Goal: Task Accomplishment & Management: Complete application form

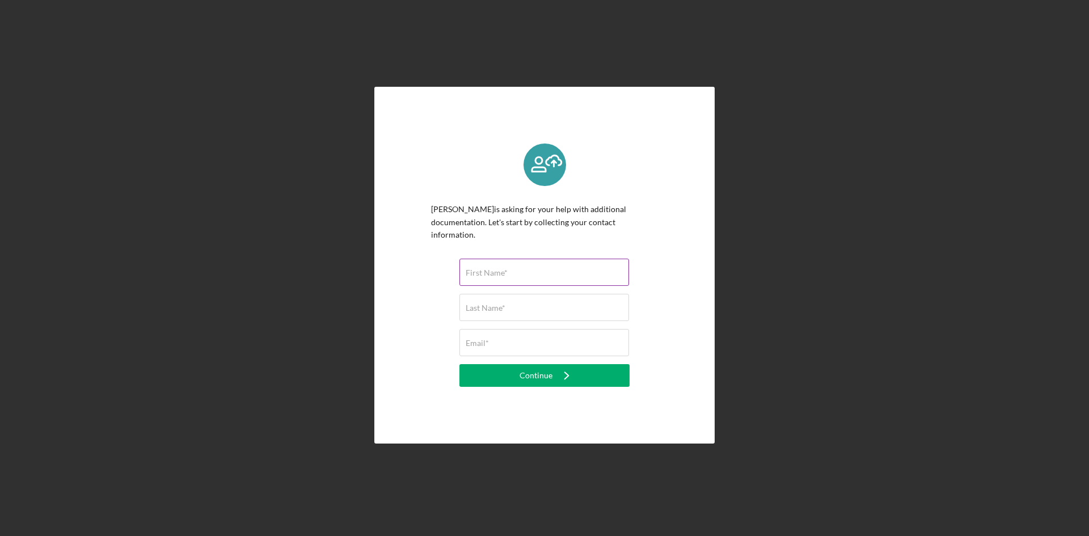
click at [485, 275] on input "First Name*" at bounding box center [545, 272] width 170 height 27
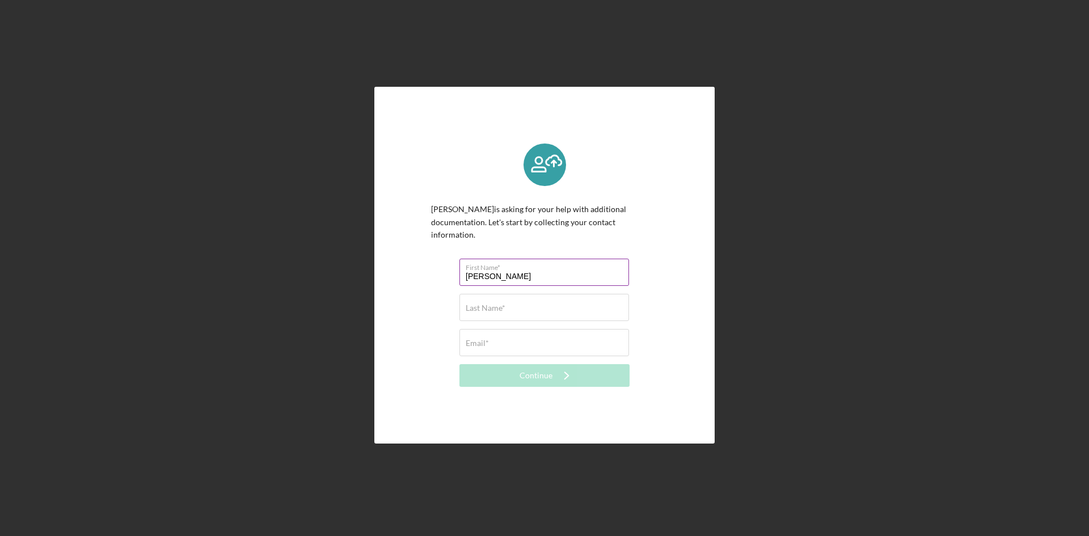
type input "[PERSON_NAME]"
type input "Tukey"
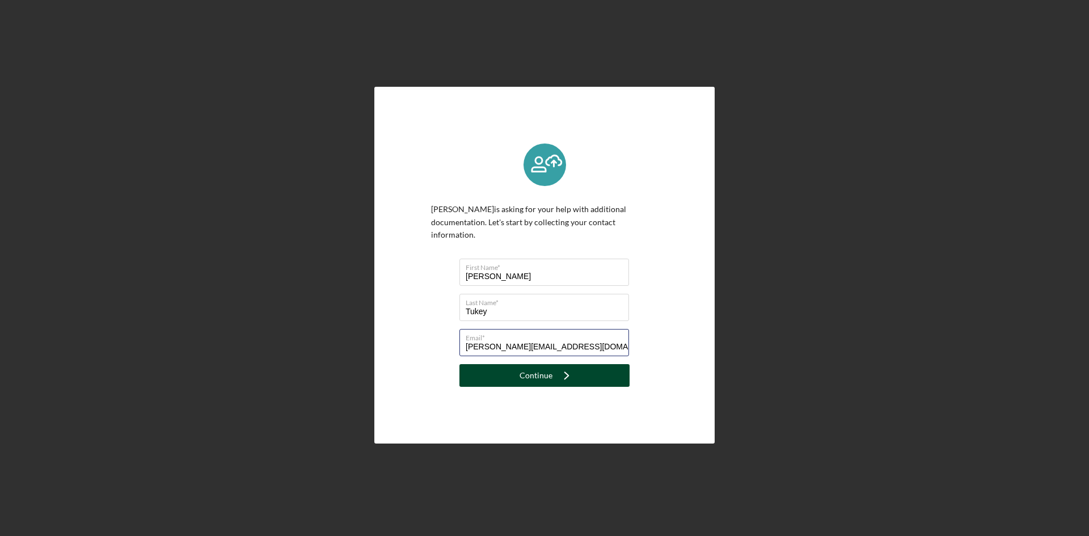
type input "[PERSON_NAME][EMAIL_ADDRESS][DOMAIN_NAME]"
click at [519, 369] on button "Continue Icon/Navigate" at bounding box center [545, 375] width 170 height 23
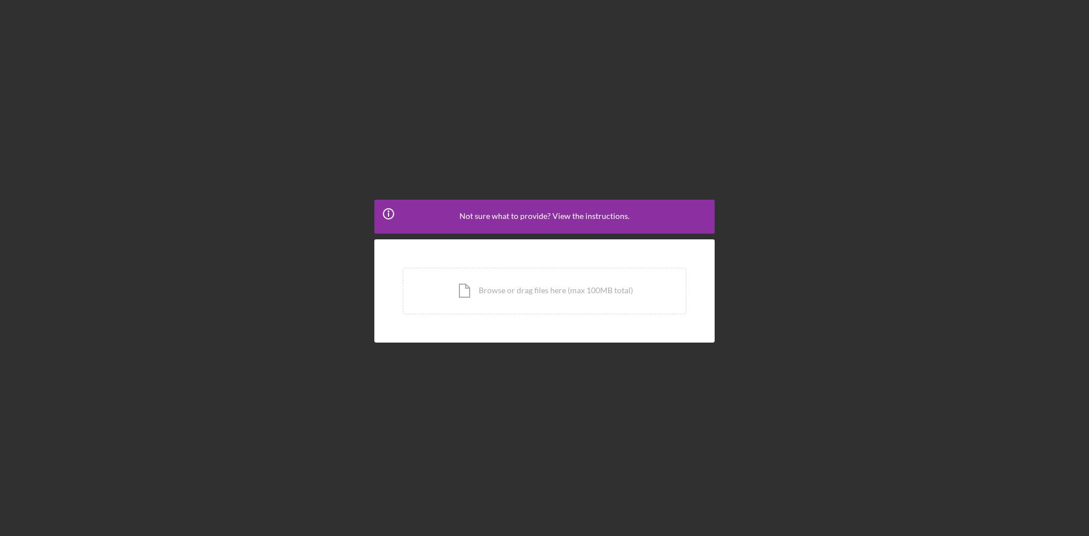
click at [560, 209] on div "Icon/Info Not sure what to provide? View the instructions." at bounding box center [545, 217] width 340 height 34
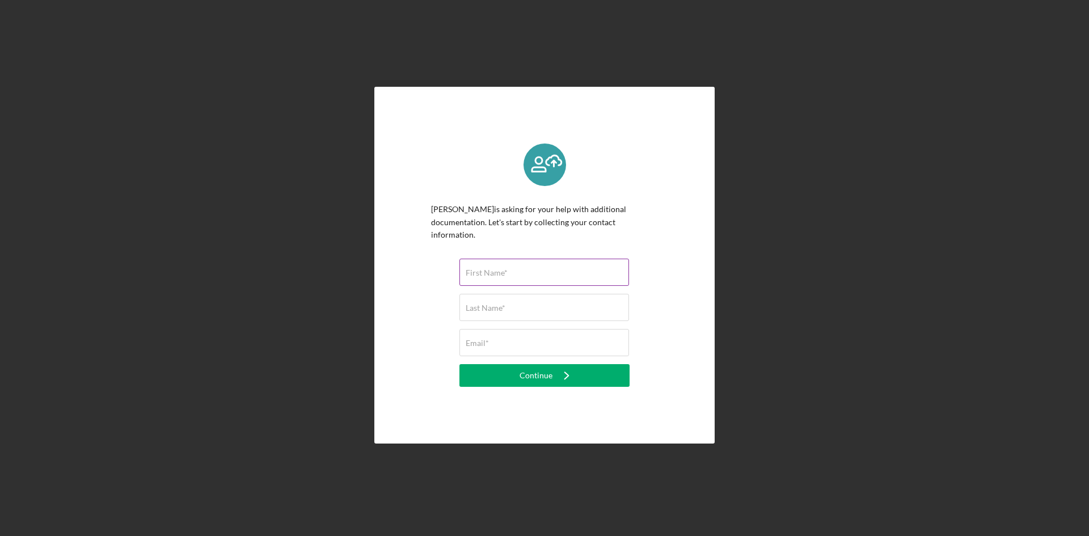
click at [487, 268] on label "First Name*" at bounding box center [487, 272] width 42 height 9
click at [487, 264] on input "First Name*" at bounding box center [545, 272] width 170 height 27
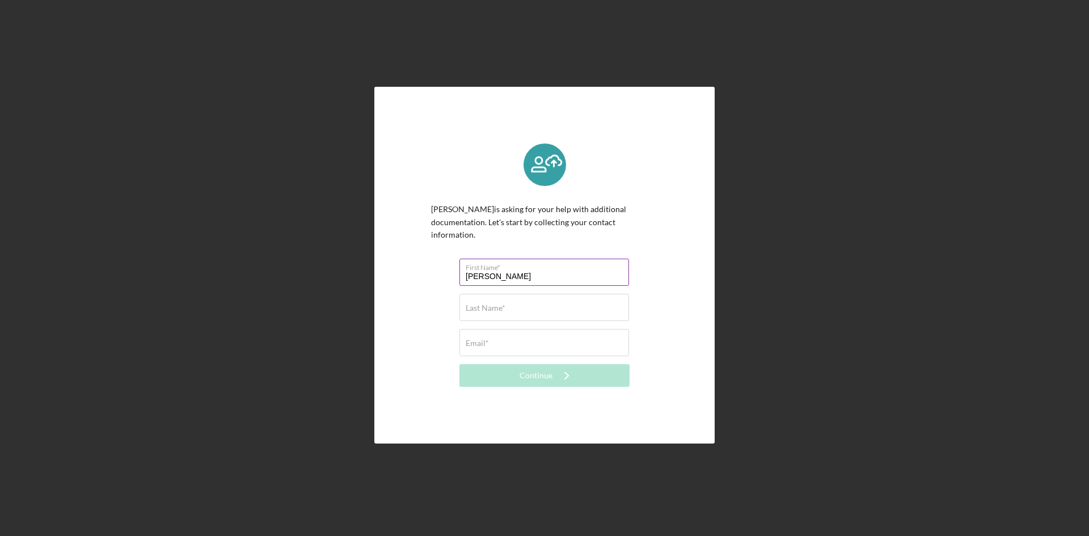
type input "[PERSON_NAME]"
type input "Tukey"
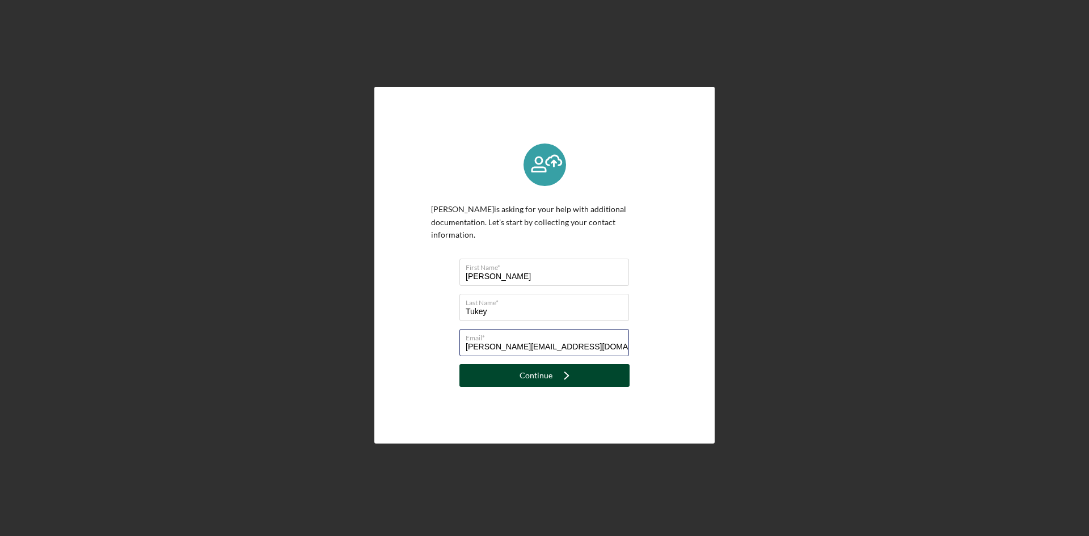
type input "[PERSON_NAME][EMAIL_ADDRESS][DOMAIN_NAME]"
click at [518, 376] on button "Continue Icon/Navigate" at bounding box center [545, 375] width 170 height 23
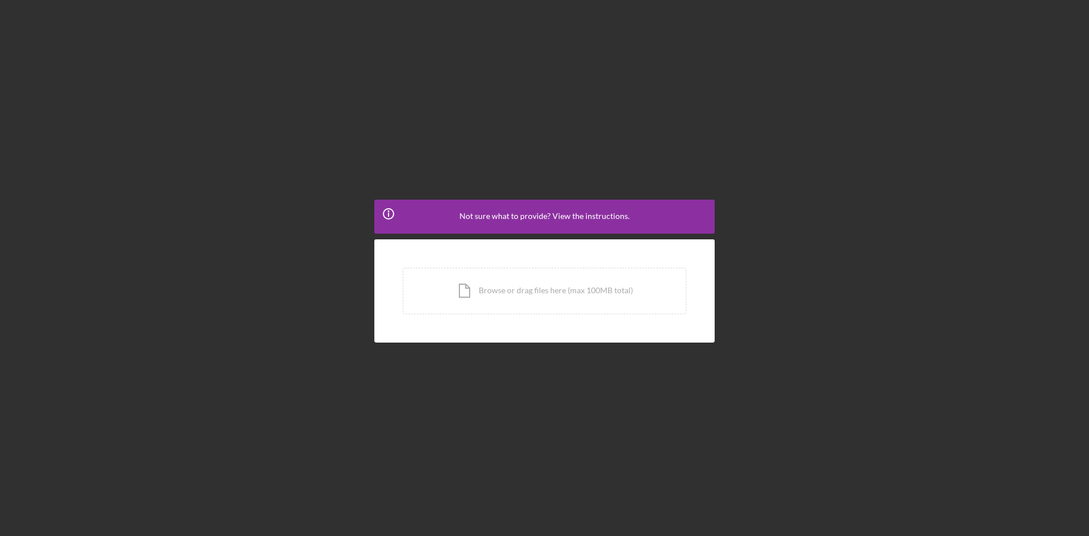
click at [511, 218] on span "Not sure what to provide? View the instructions." at bounding box center [545, 216] width 170 height 9
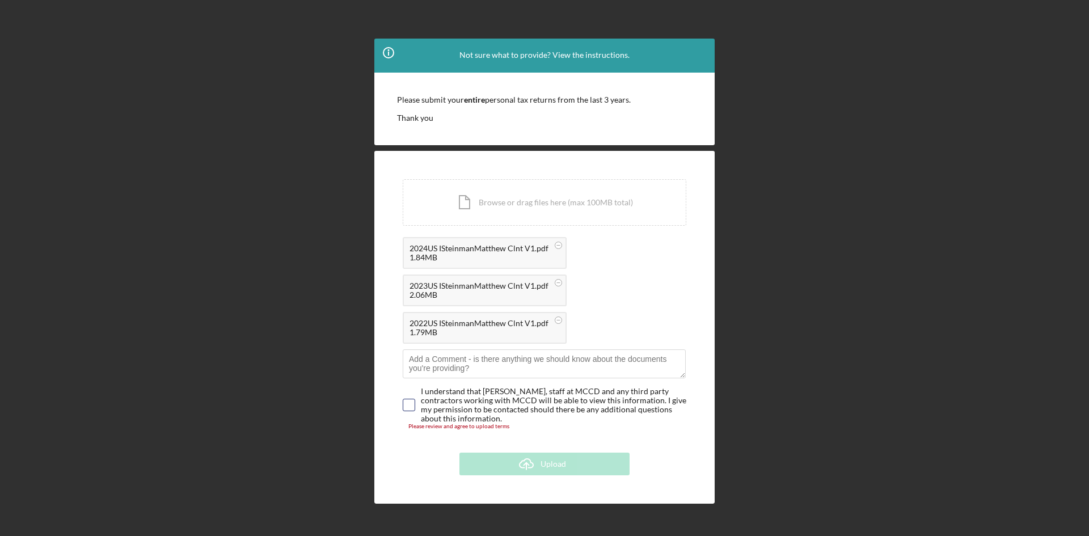
click at [406, 399] on input "checkbox" at bounding box center [408, 404] width 11 height 11
checkbox input "true"
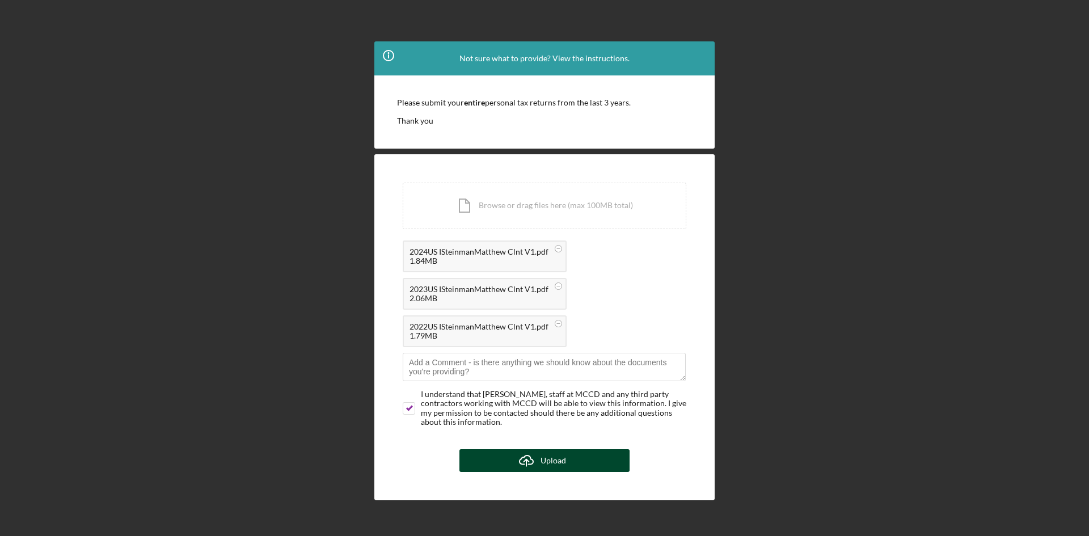
click at [564, 458] on div "Upload" at bounding box center [554, 460] width 26 height 23
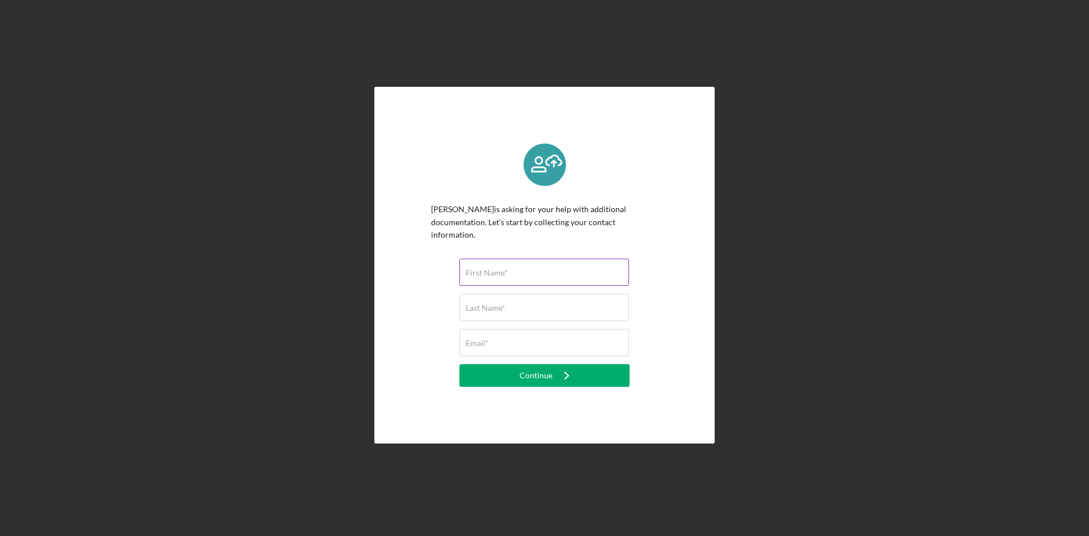
click at [483, 270] on label "First Name*" at bounding box center [487, 272] width 42 height 9
click at [483, 270] on input "First Name*" at bounding box center [545, 272] width 170 height 27
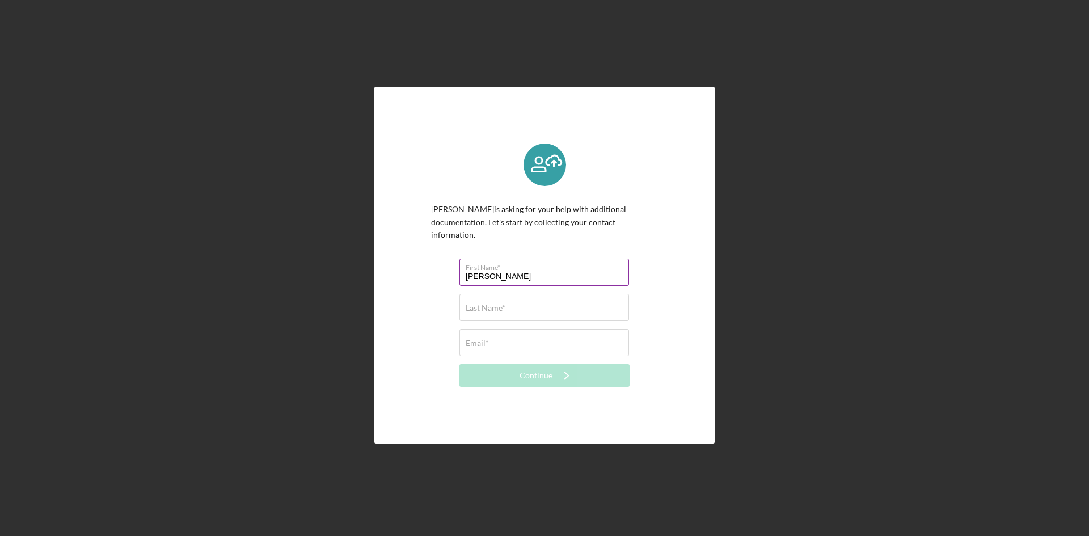
type input "[PERSON_NAME]"
type input "Tukey"
type input "a"
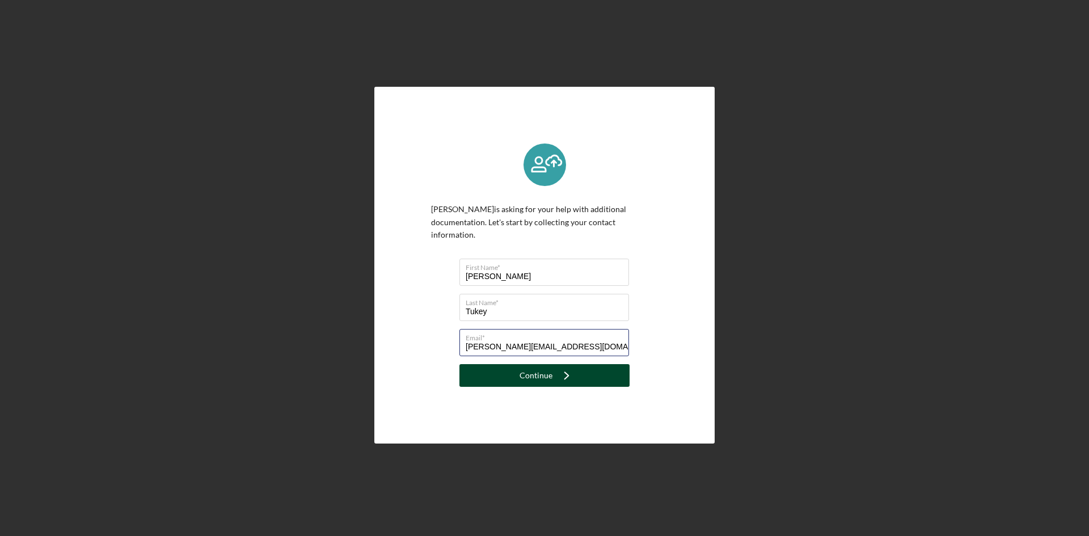
type input "[PERSON_NAME][EMAIL_ADDRESS][DOMAIN_NAME]"
click at [516, 373] on button "Continue Icon/Navigate" at bounding box center [545, 375] width 170 height 23
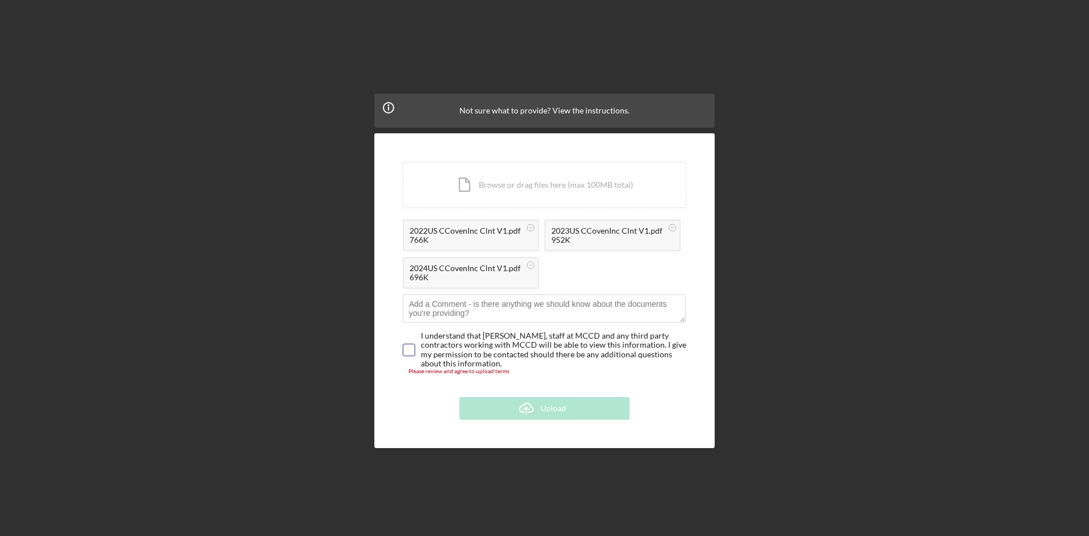
click at [407, 353] on input "checkbox" at bounding box center [408, 349] width 11 height 11
checkbox input "true"
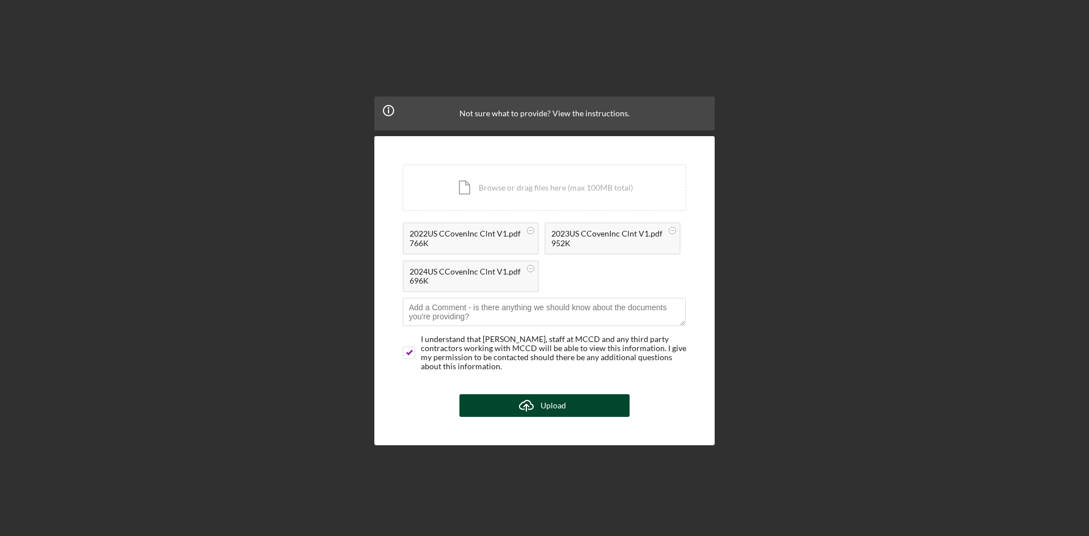
click at [549, 413] on div "Upload" at bounding box center [554, 405] width 26 height 23
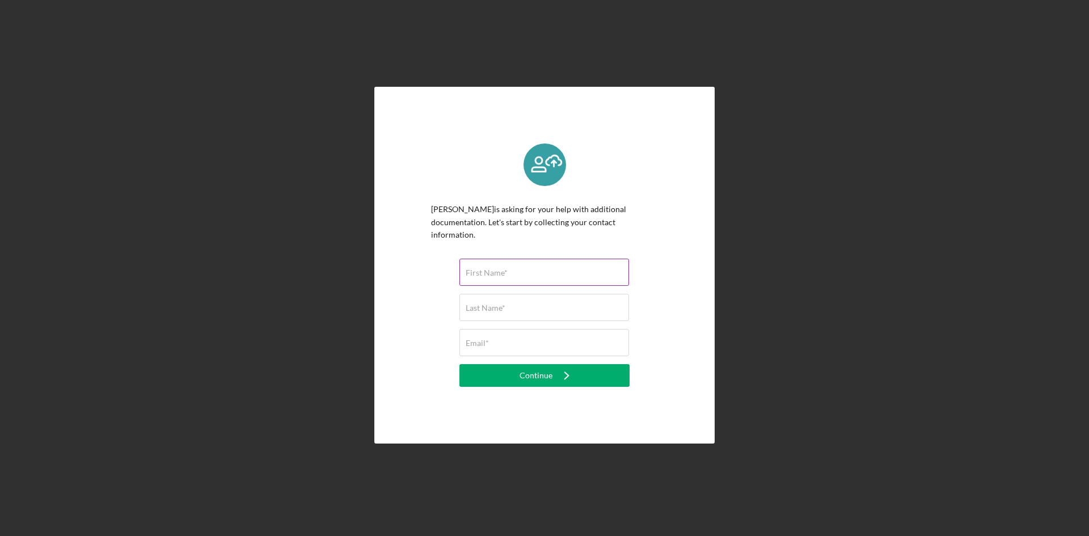
click at [490, 272] on input "First Name*" at bounding box center [545, 272] width 170 height 27
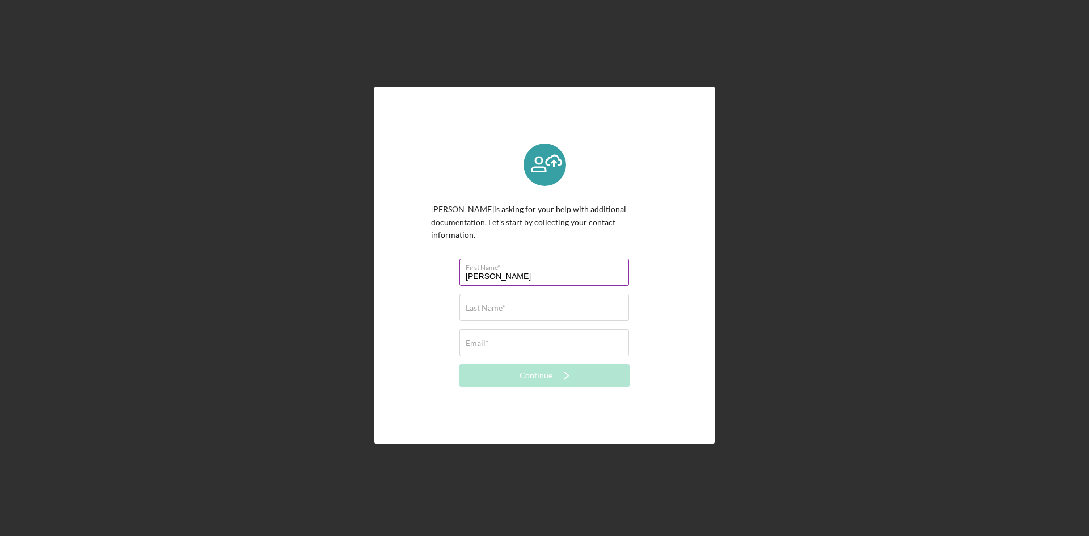
type input "[PERSON_NAME]"
type input "Tukey"
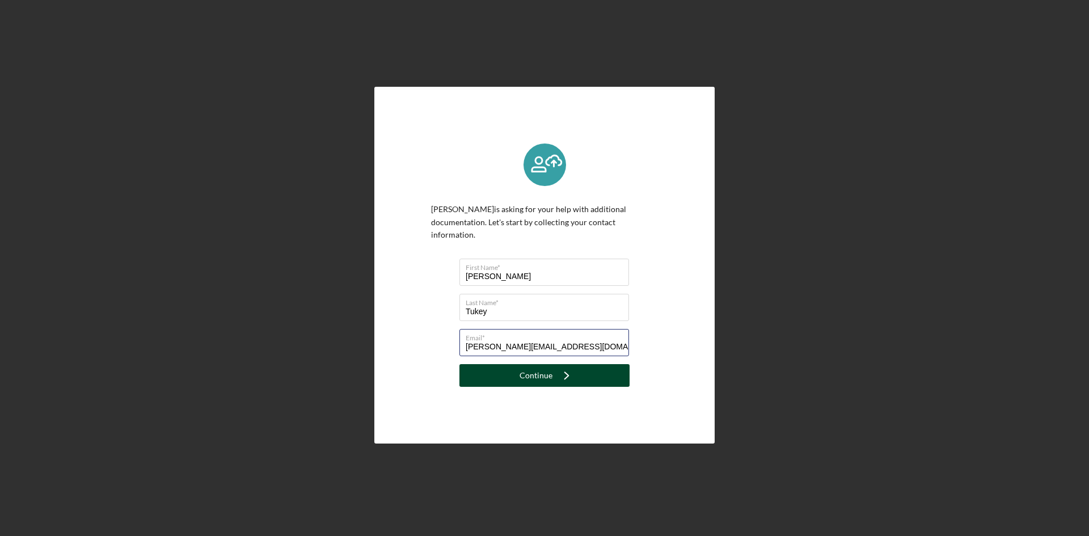
type input "[PERSON_NAME][EMAIL_ADDRESS][DOMAIN_NAME]"
click at [528, 365] on div "Continue" at bounding box center [536, 375] width 33 height 23
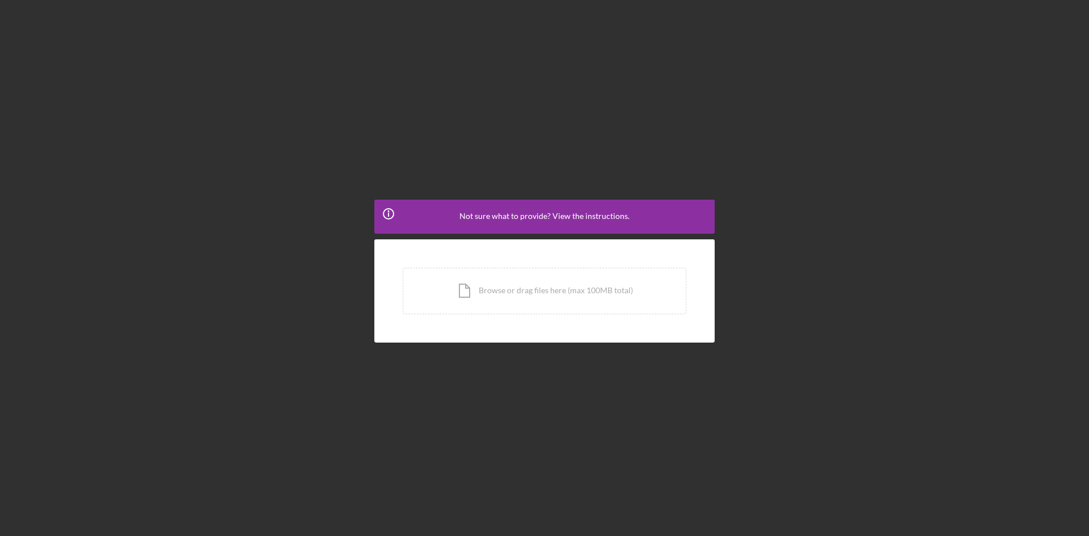
click at [489, 218] on span "Not sure what to provide? View the instructions." at bounding box center [545, 216] width 170 height 9
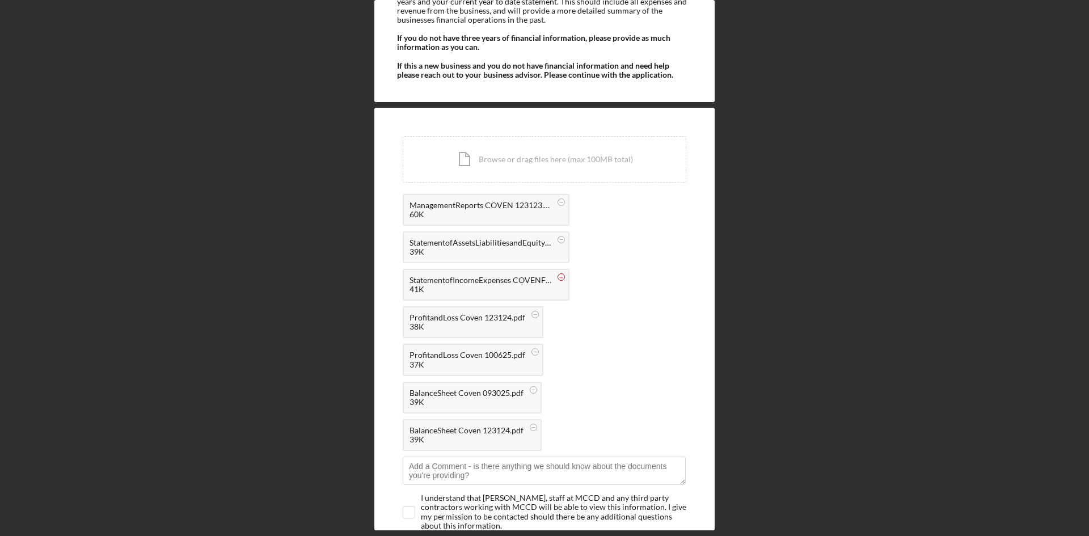
click at [562, 278] on circle at bounding box center [561, 277] width 7 height 7
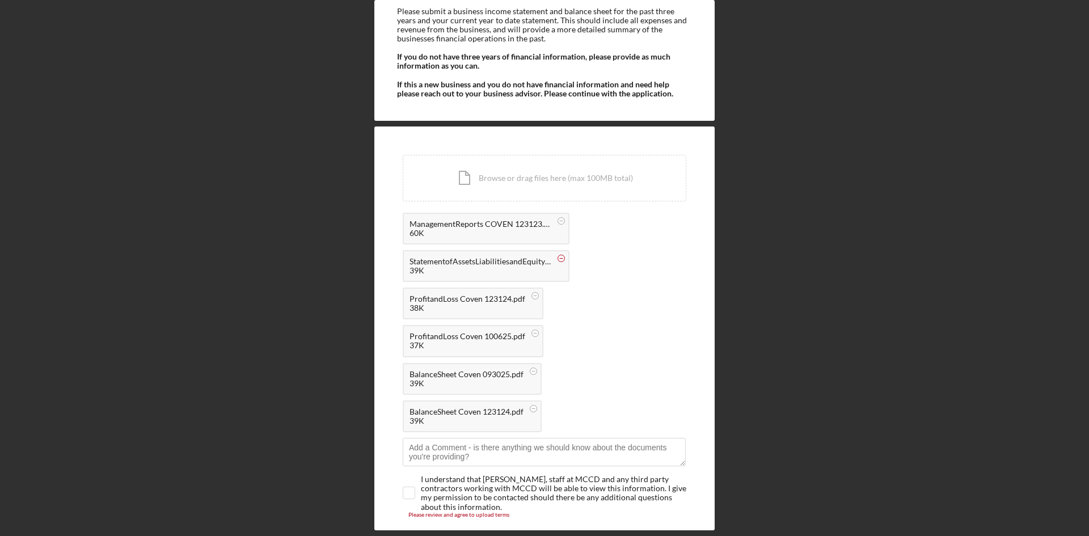
click at [562, 261] on circle at bounding box center [561, 258] width 7 height 7
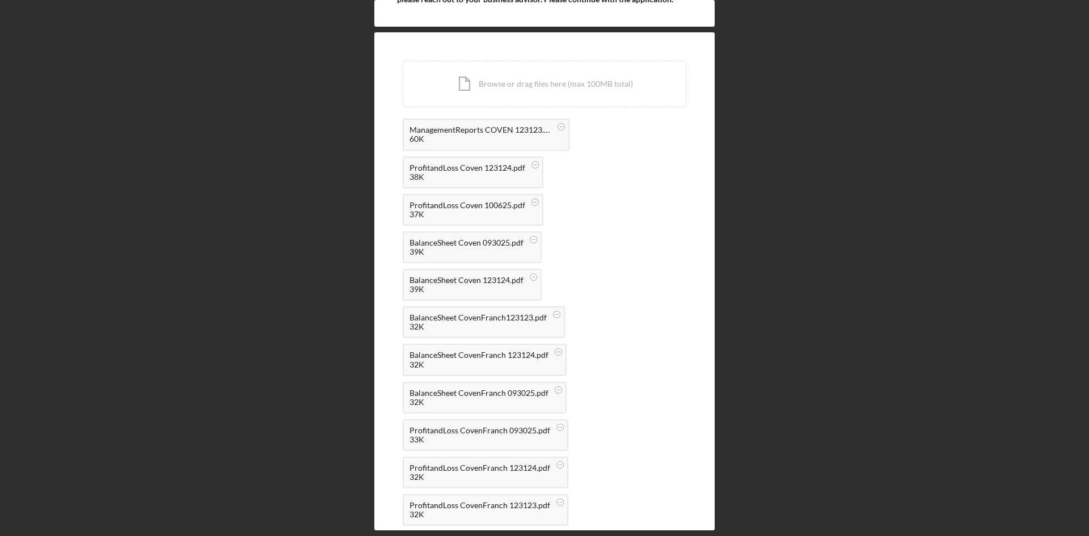
click at [633, 217] on div "ManagementReports COVEN 123123.pdf 60K ProfitandLoss Coven 123124.pdf 38K Profi…" at bounding box center [545, 325] width 284 height 413
click at [697, 373] on div "Icon/Document Browse or drag files here (max 100MB total) Tap to choose files o…" at bounding box center [545, 358] width 340 height 653
click at [1017, 327] on div "Icon/Info Not sure what to provide? View the instructions. Please submit a busi…" at bounding box center [545, 265] width 1078 height 531
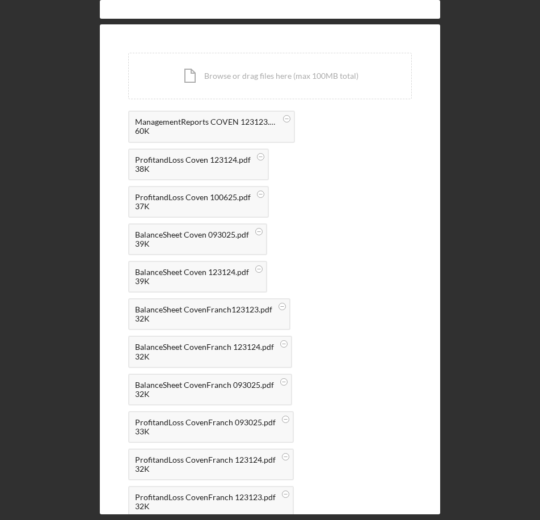
click at [378, 332] on div "ManagementReports COVEN 123123.pdf 60K ProfitandLoss Coven 123124.pdf 38K Profi…" at bounding box center [270, 317] width 284 height 413
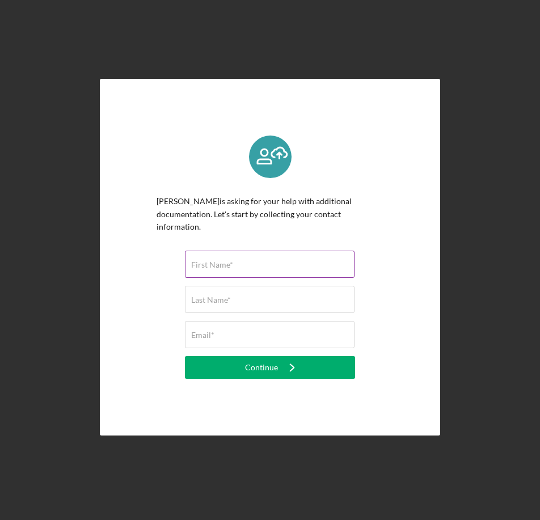
click at [331, 256] on div "First Name*" at bounding box center [270, 265] width 170 height 28
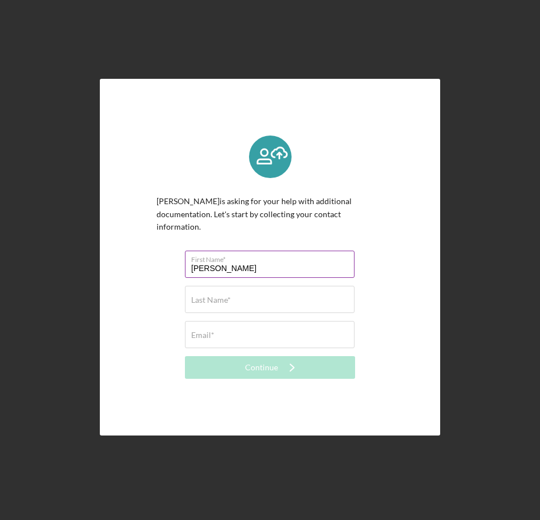
type input "[PERSON_NAME]"
type input "Tukey"
type input "A"
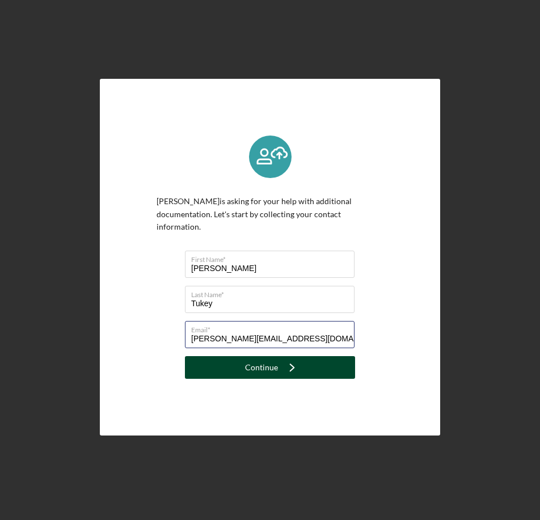
type input "[PERSON_NAME][EMAIL_ADDRESS][DOMAIN_NAME]"
click at [289, 362] on icon "Icon/Navigate" at bounding box center [292, 368] width 28 height 28
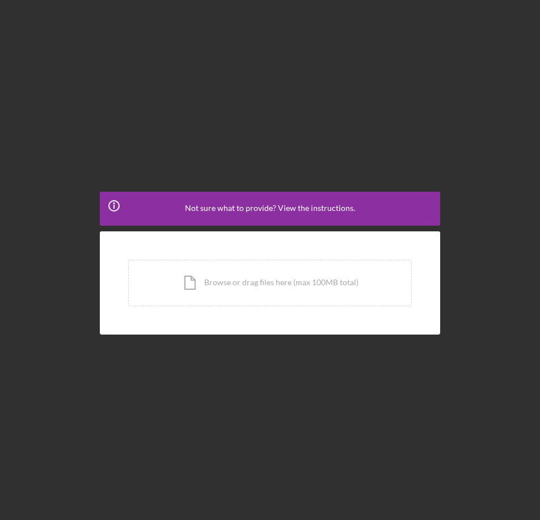
click at [247, 213] on span "Not sure what to provide? View the instructions." at bounding box center [270, 208] width 170 height 9
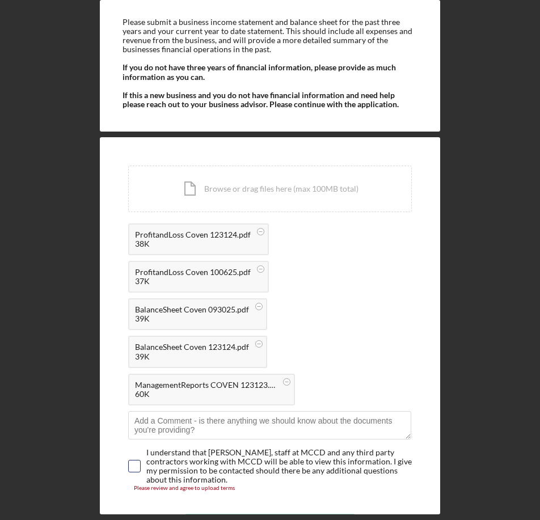
click at [136, 463] on input "checkbox" at bounding box center [134, 466] width 11 height 11
checkbox input "true"
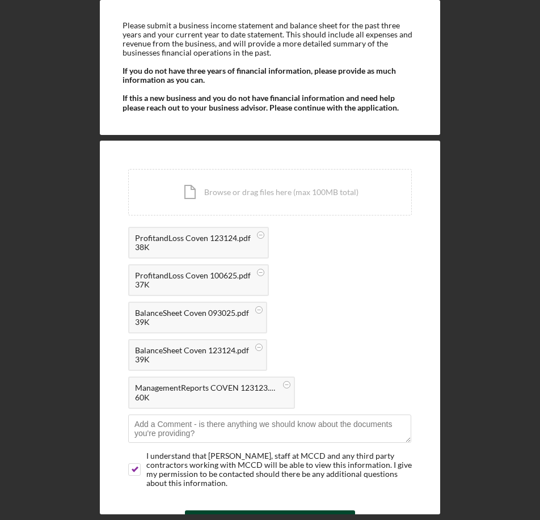
click at [323, 511] on button "Icon/Upload Upload" at bounding box center [270, 522] width 170 height 23
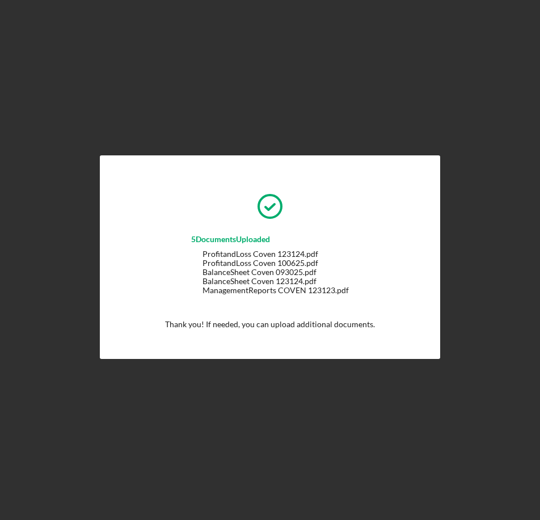
click at [278, 324] on p "Thank you! If needed, you can upload additional documents." at bounding box center [270, 324] width 210 height 12
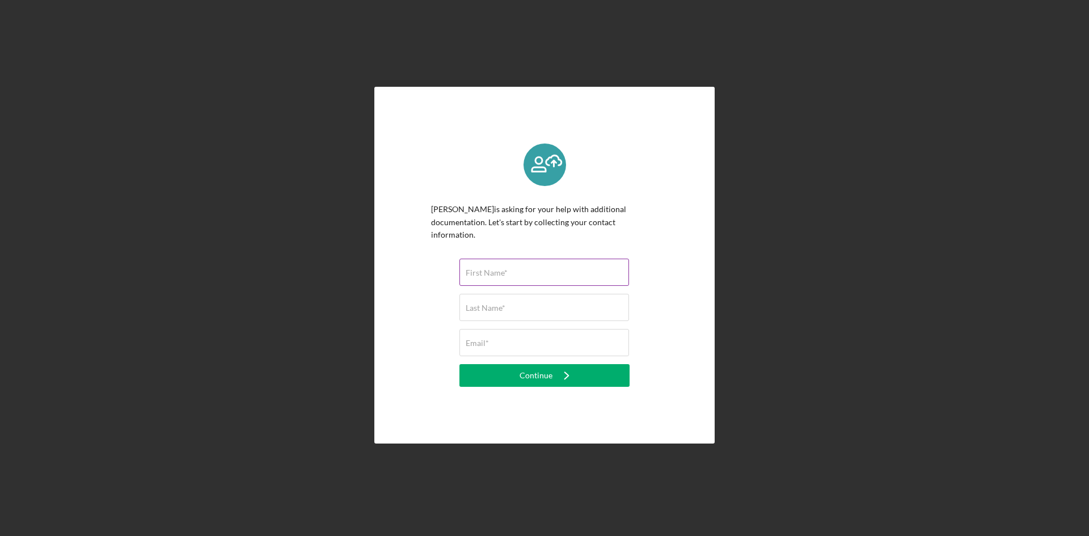
click at [506, 268] on label "First Name*" at bounding box center [487, 272] width 42 height 9
click at [506, 266] on input "First Name*" at bounding box center [545, 272] width 170 height 27
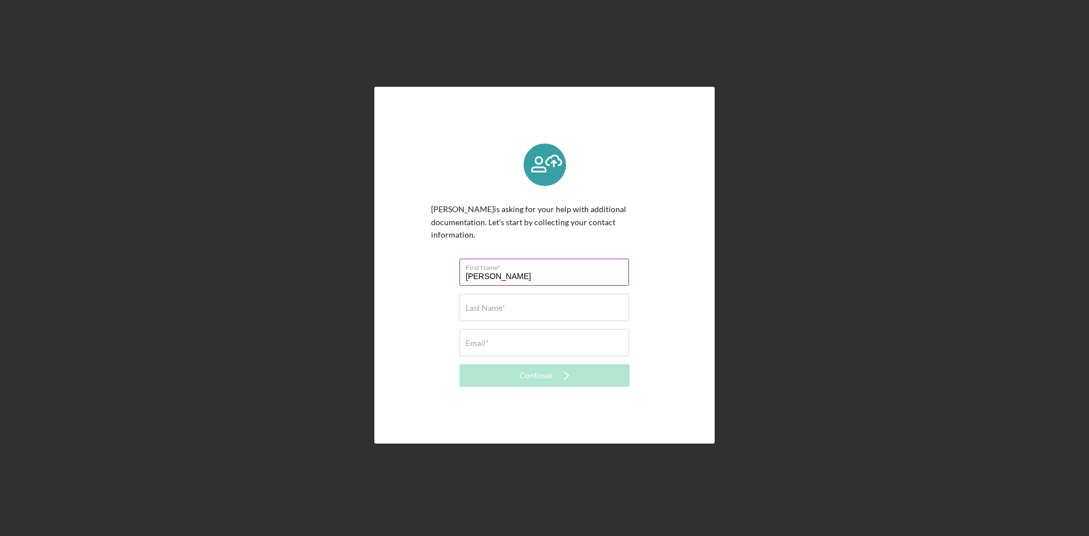
type input "[PERSON_NAME]"
type input "Tukey"
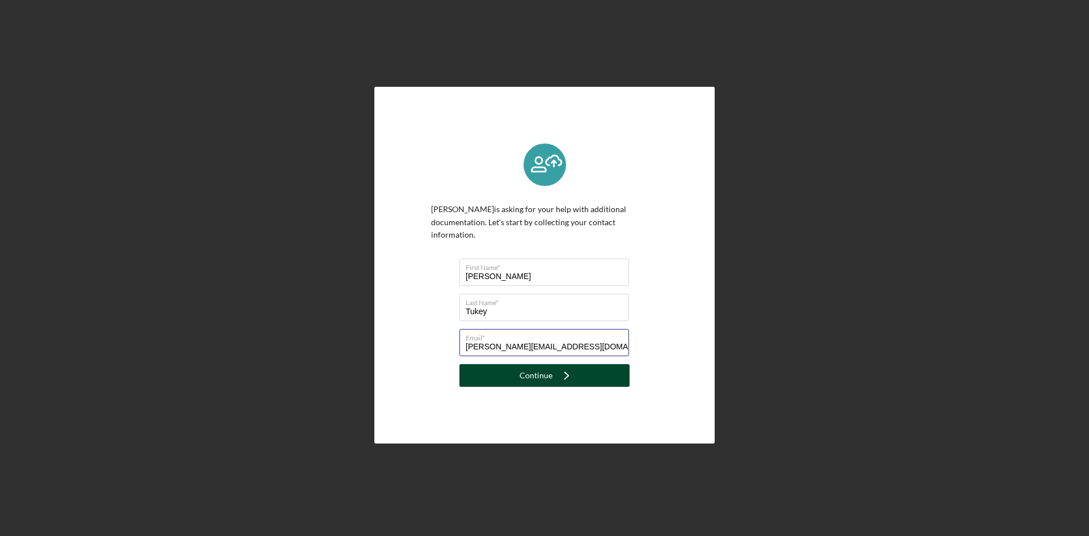
type input "[PERSON_NAME][EMAIL_ADDRESS][DOMAIN_NAME]"
click at [524, 365] on div "Continue" at bounding box center [536, 375] width 33 height 23
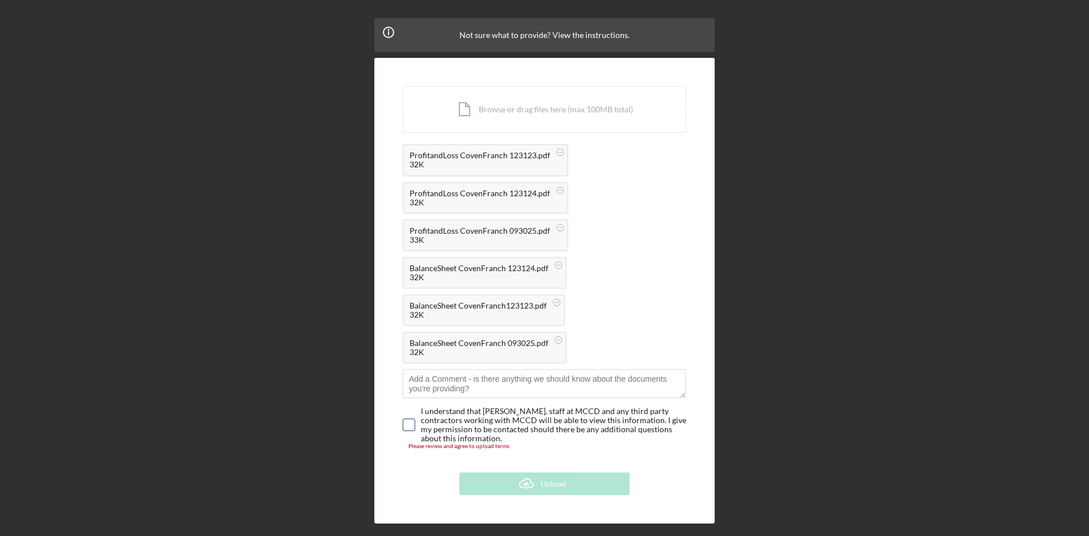
click at [406, 422] on input "checkbox" at bounding box center [408, 424] width 11 height 11
checkbox input "true"
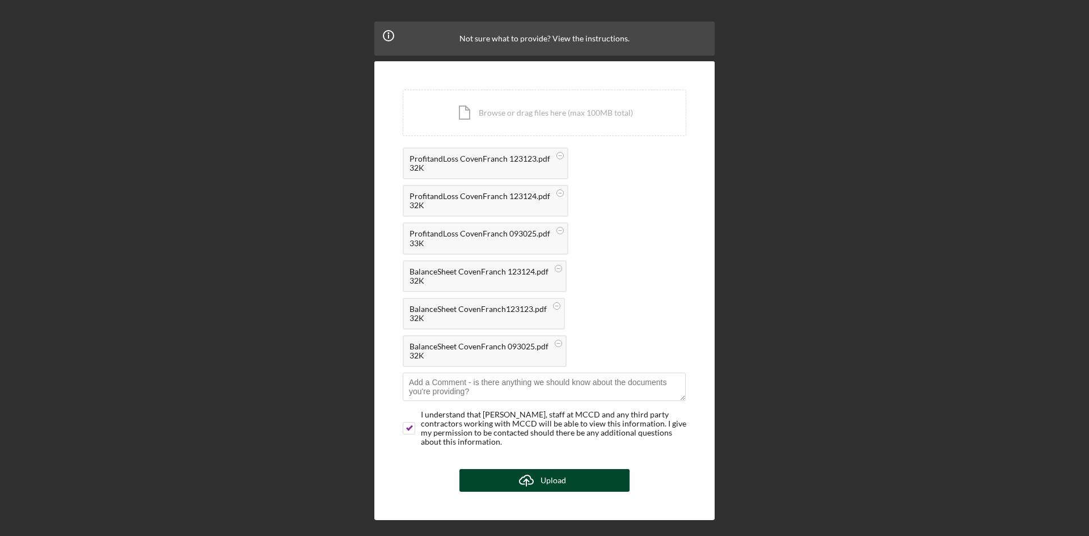
click at [569, 484] on button "Icon/Upload Upload" at bounding box center [545, 480] width 170 height 23
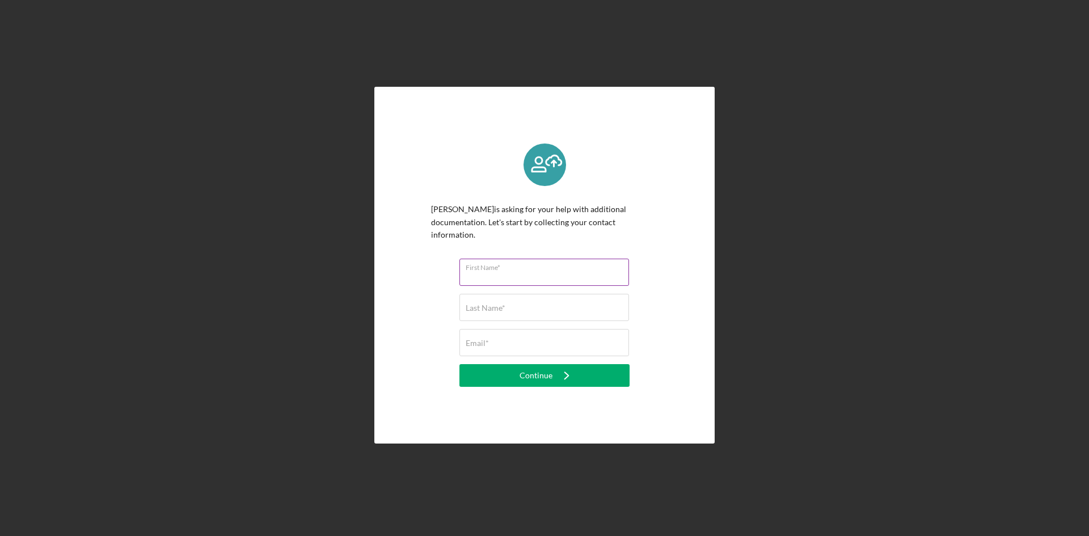
click at [478, 279] on input "First Name*" at bounding box center [545, 272] width 170 height 27
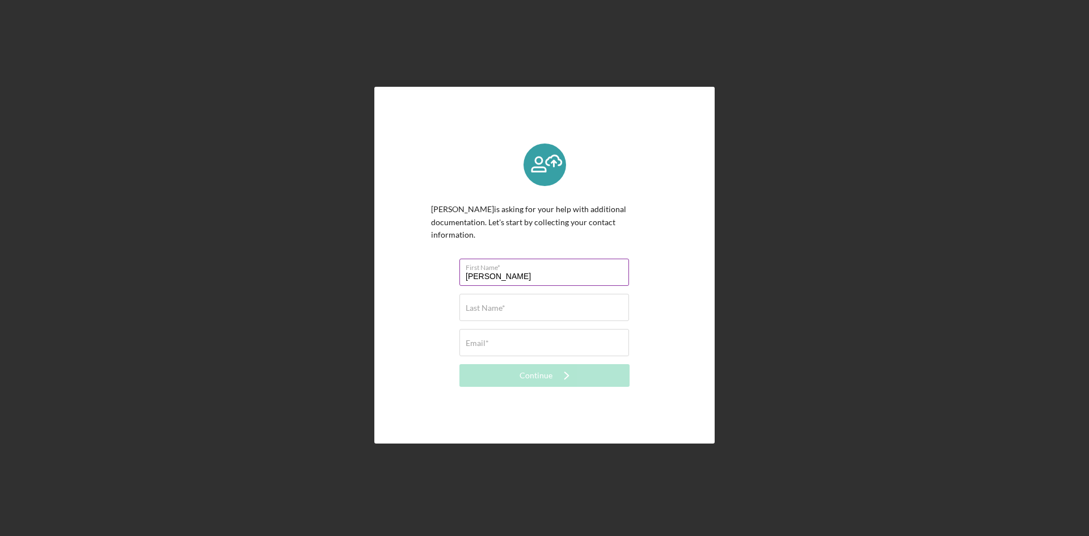
type input "[PERSON_NAME]"
type input "Tukey"
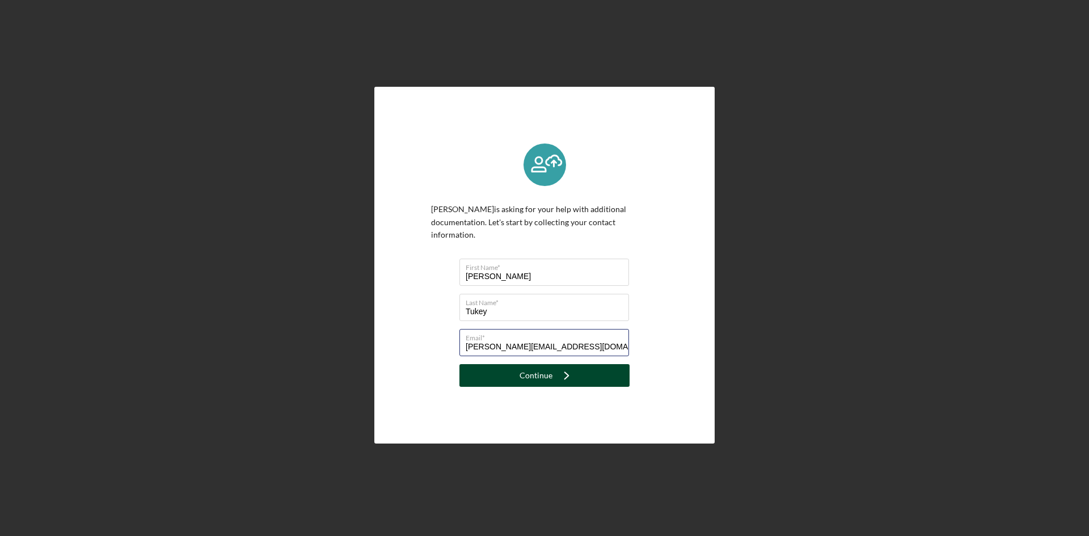
type input "[PERSON_NAME][EMAIL_ADDRESS][DOMAIN_NAME]"
click at [529, 364] on div "Continue" at bounding box center [536, 375] width 33 height 23
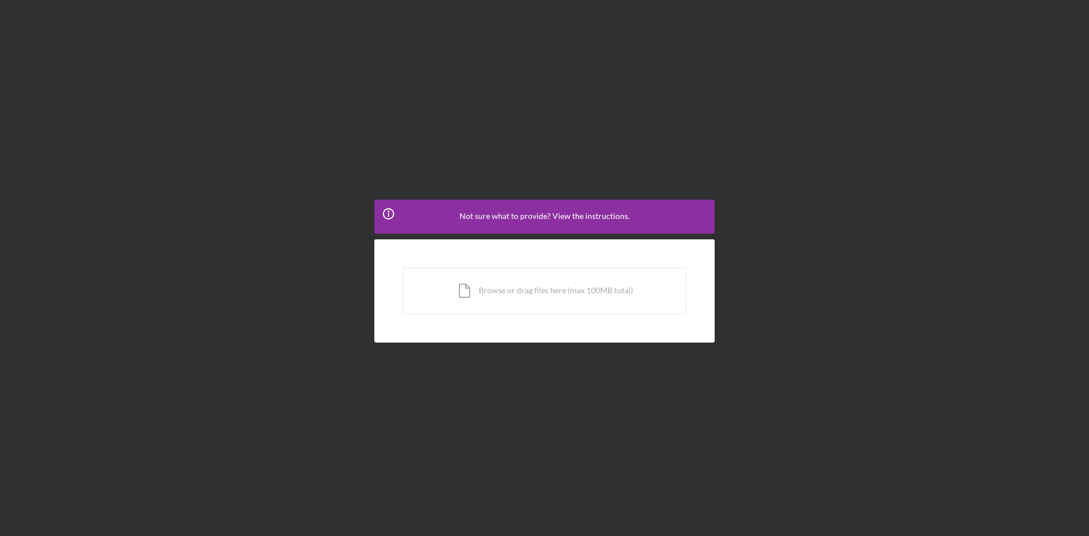
click at [517, 219] on span "Not sure what to provide? View the instructions." at bounding box center [545, 216] width 170 height 9
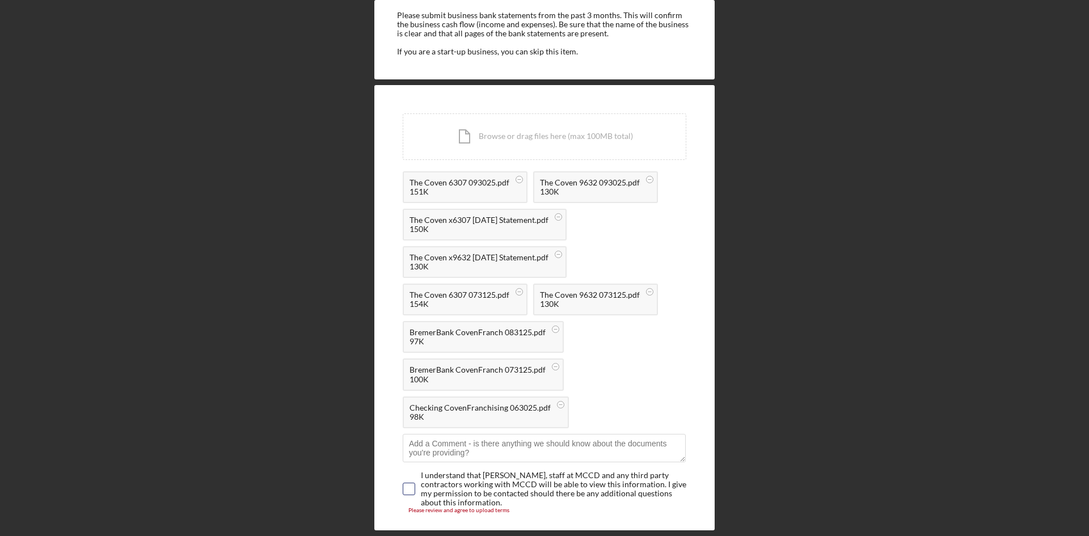
click at [410, 486] on input "checkbox" at bounding box center [408, 488] width 11 height 11
checkbox input "true"
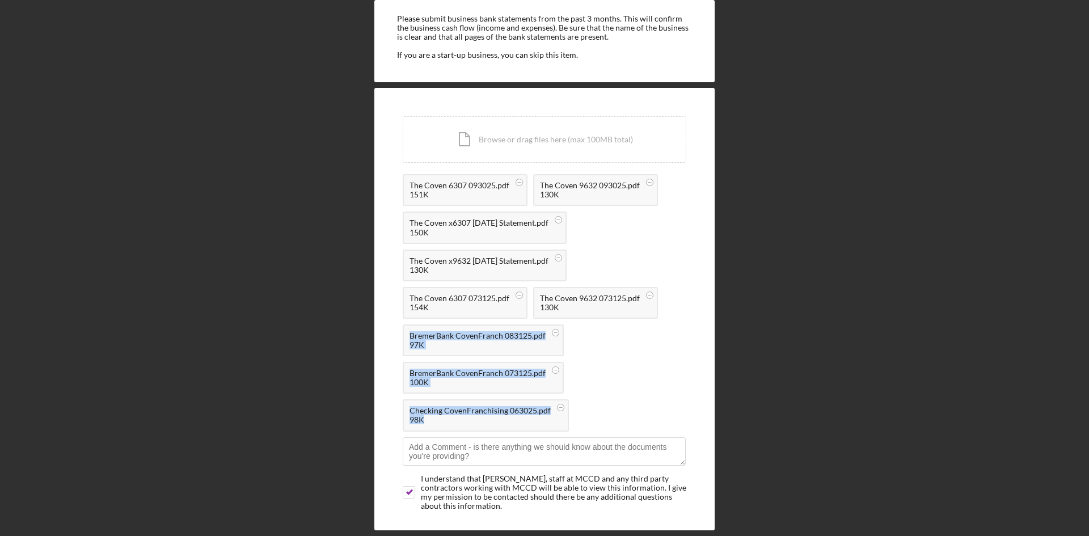
drag, startPoint x: 513, startPoint y: 420, endPoint x: 640, endPoint y: 368, distance: 136.7
click at [640, 368] on div "The Coven 6307 093025.pdf 151K [GEOGRAPHIC_DATA] 9632 093025.pdf 130K The Coven…" at bounding box center [545, 305] width 284 height 263
click at [640, 397] on div "The Coven 6307 093025.pdf 151K [GEOGRAPHIC_DATA] 9632 093025.pdf 130K The Coven…" at bounding box center [545, 305] width 284 height 263
click at [553, 333] on circle at bounding box center [556, 333] width 7 height 7
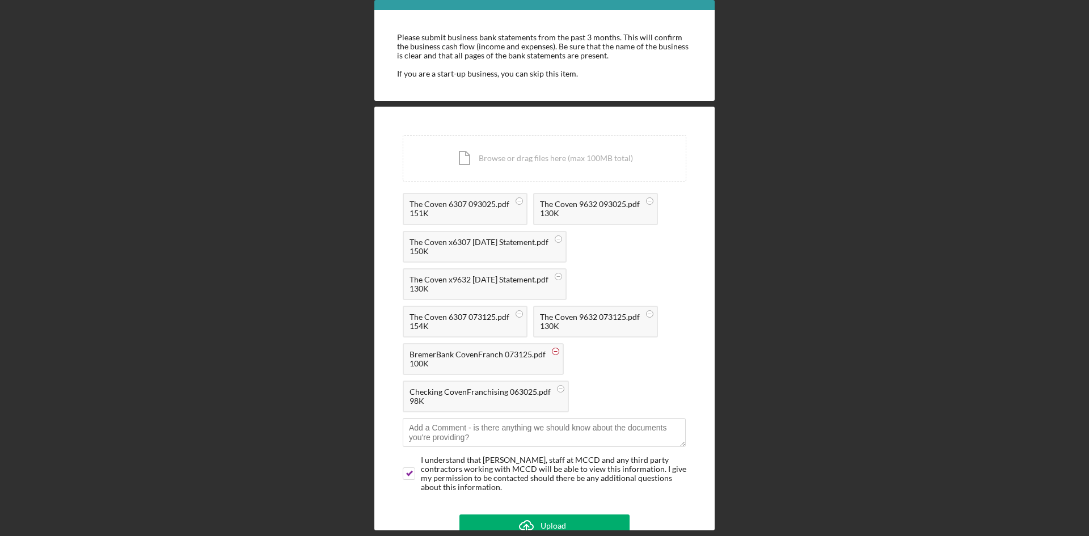
click at [554, 352] on circle at bounding box center [556, 351] width 7 height 7
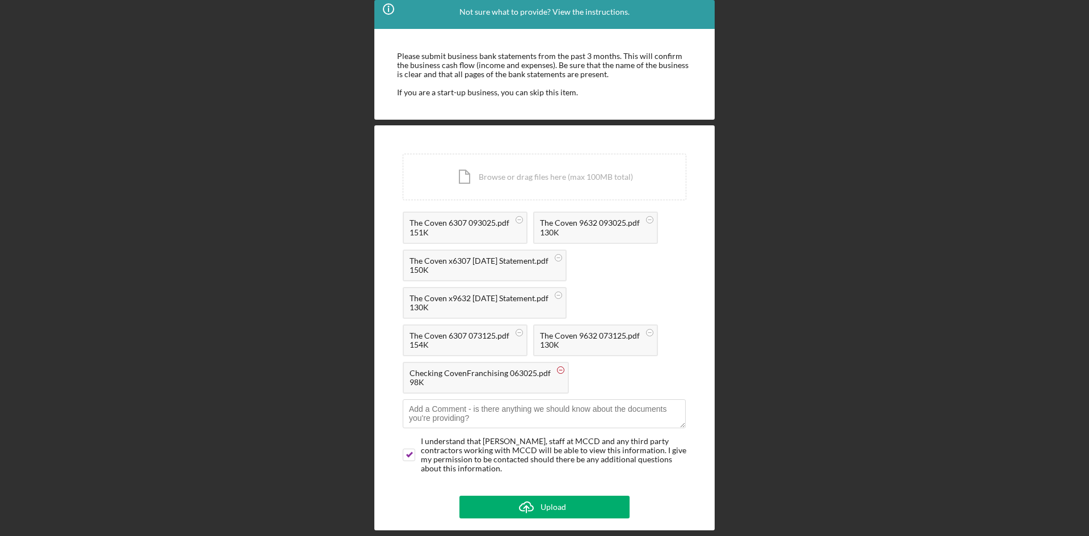
click at [559, 371] on rect at bounding box center [560, 370] width 3 height 1
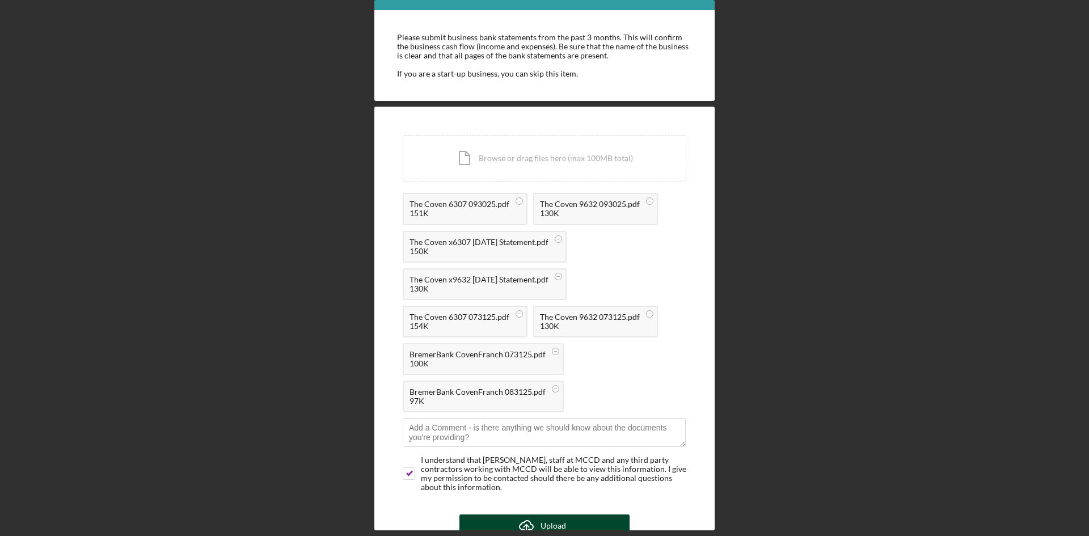
click at [540, 523] on button "Icon/Upload Upload" at bounding box center [545, 526] width 170 height 23
